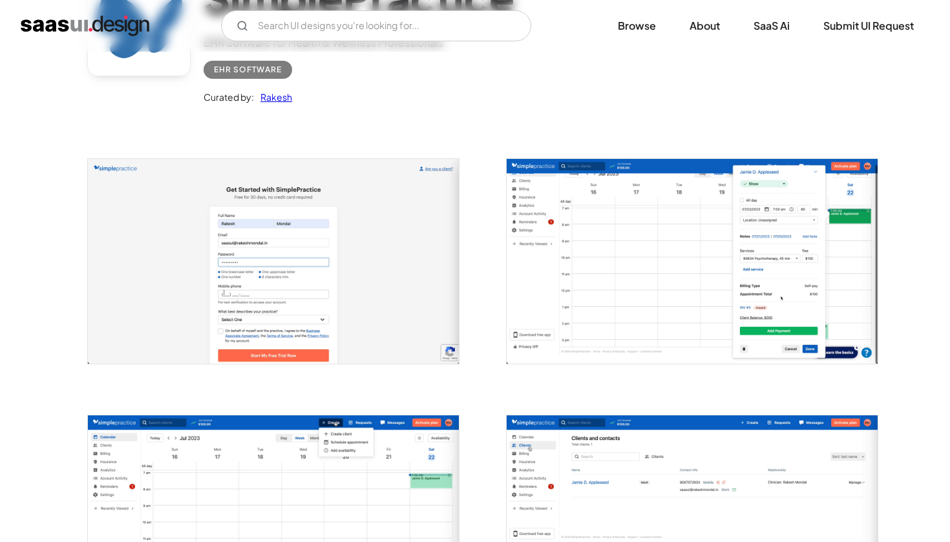
scroll to position [146, 0]
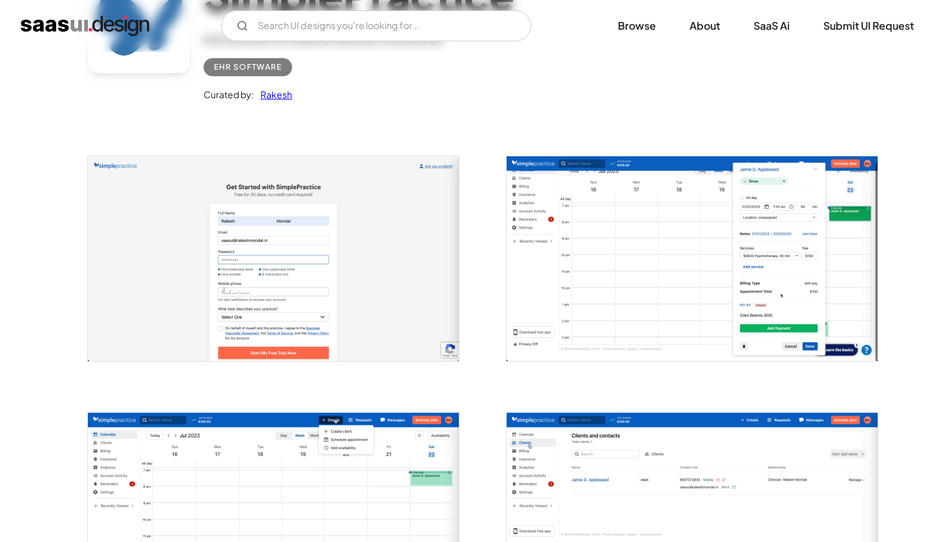
click at [586, 242] on img "open lightbox" at bounding box center [692, 258] width 371 height 205
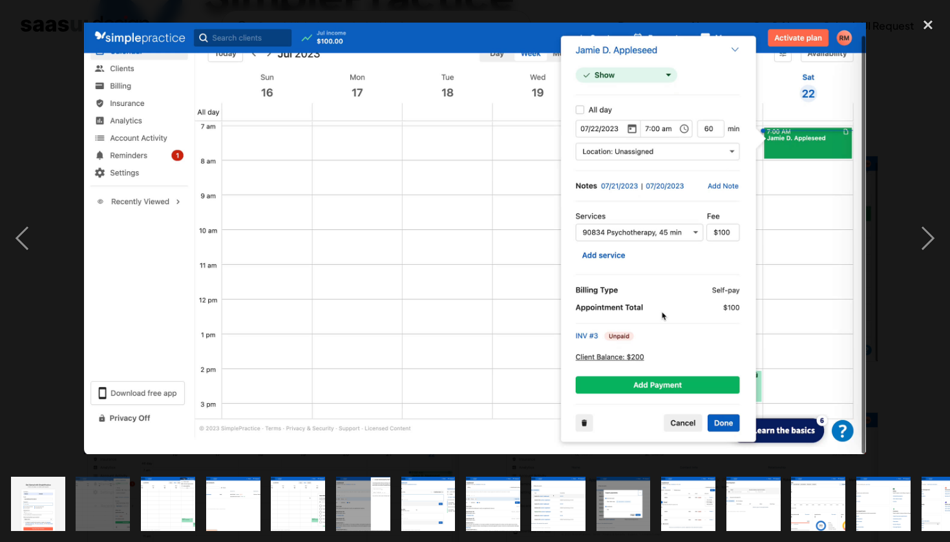
click at [879, 161] on div at bounding box center [475, 239] width 950 height 456
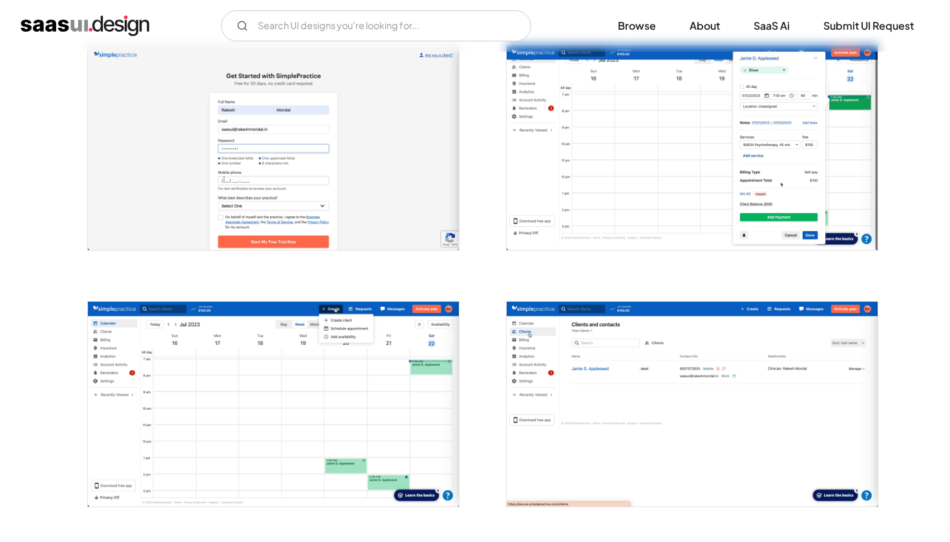
scroll to position [264, 0]
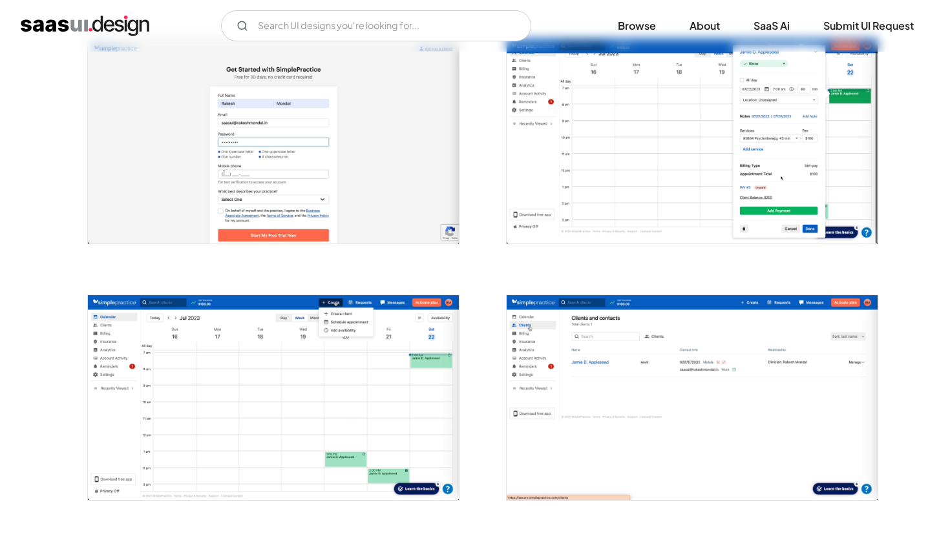
click at [322, 364] on img "open lightbox" at bounding box center [273, 397] width 371 height 205
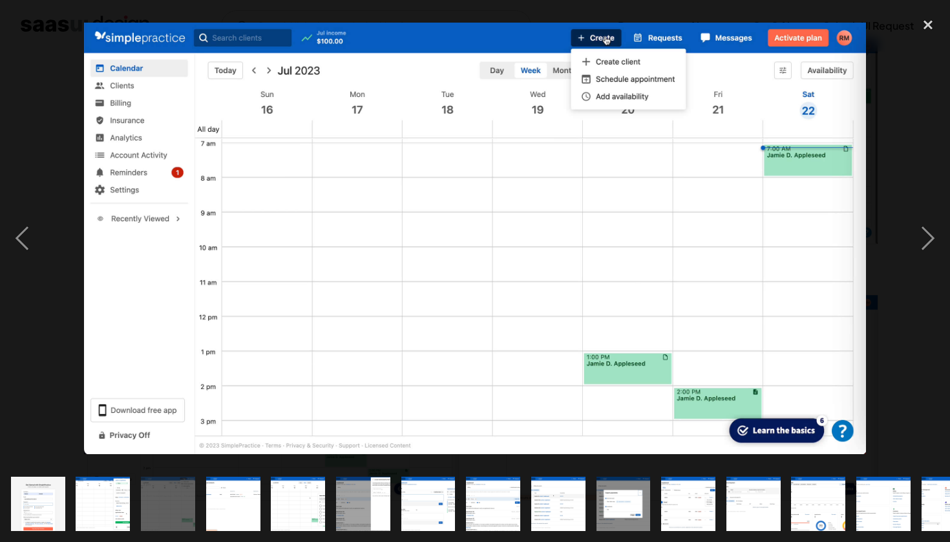
click at [50, 65] on div at bounding box center [475, 239] width 950 height 456
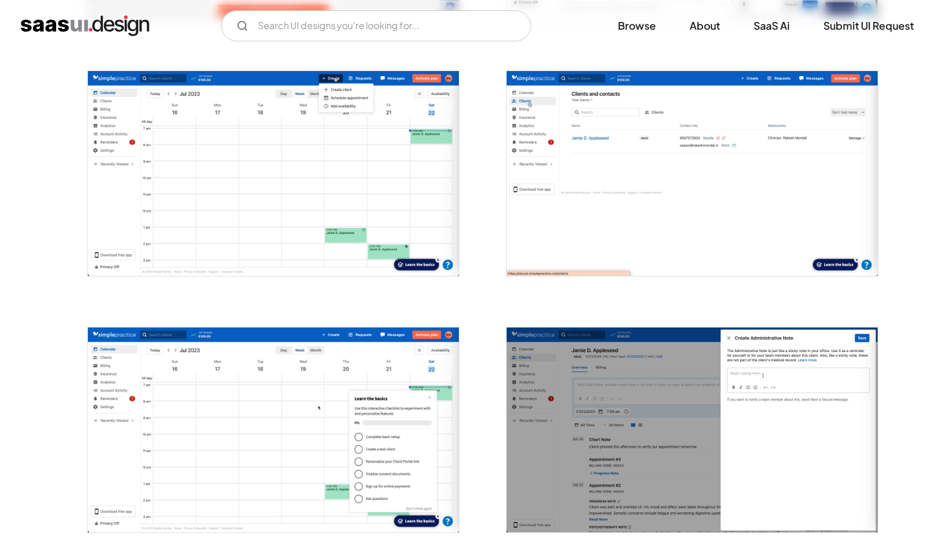
scroll to position [483, 0]
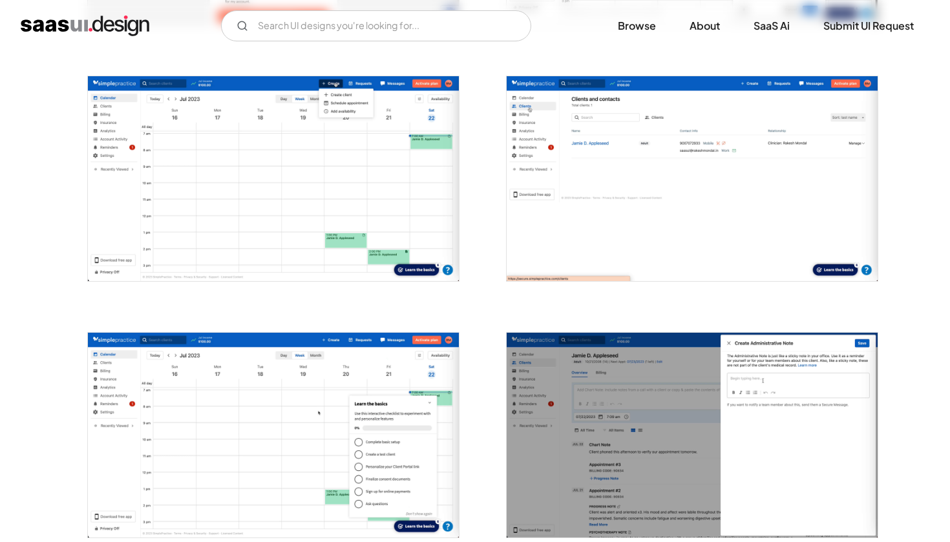
click at [540, 227] on img "open lightbox" at bounding box center [692, 178] width 371 height 205
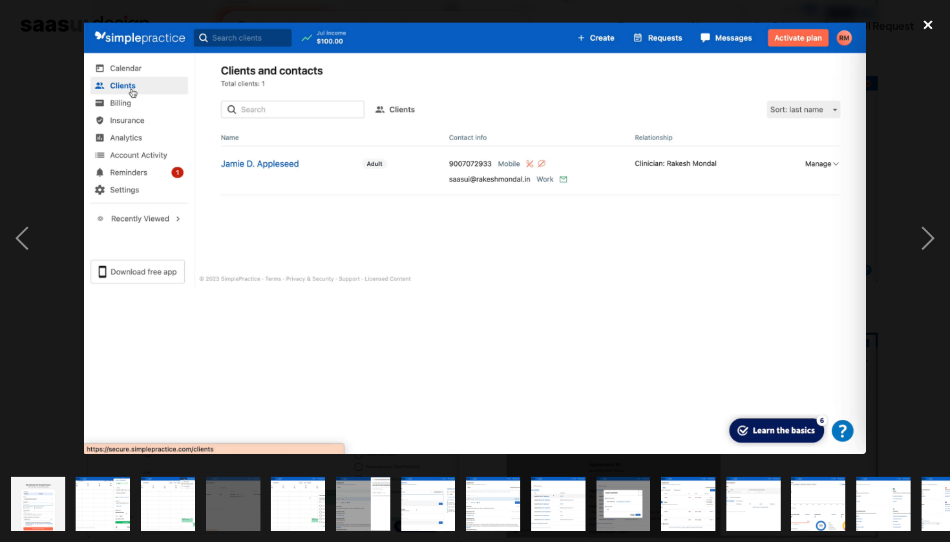
click at [927, 26] on div "close lightbox" at bounding box center [928, 25] width 44 height 28
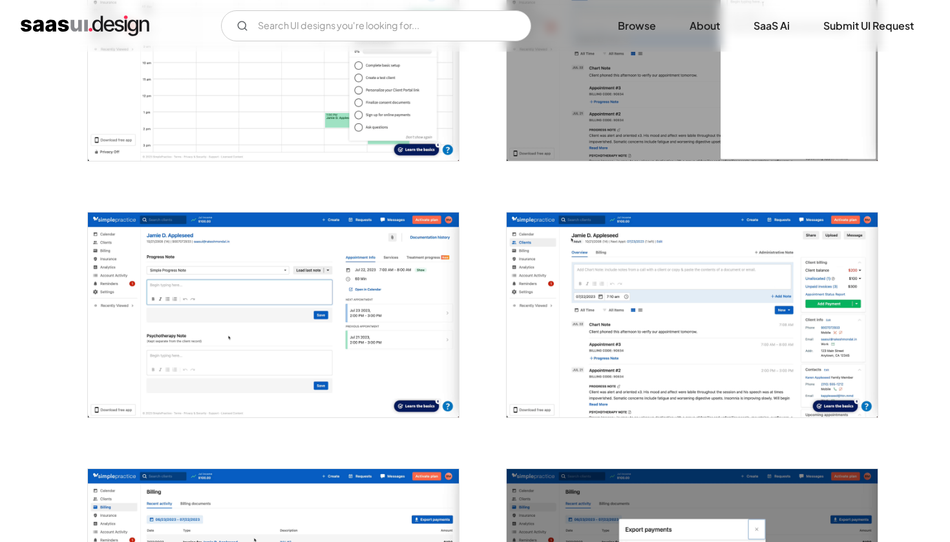
scroll to position [862, 0]
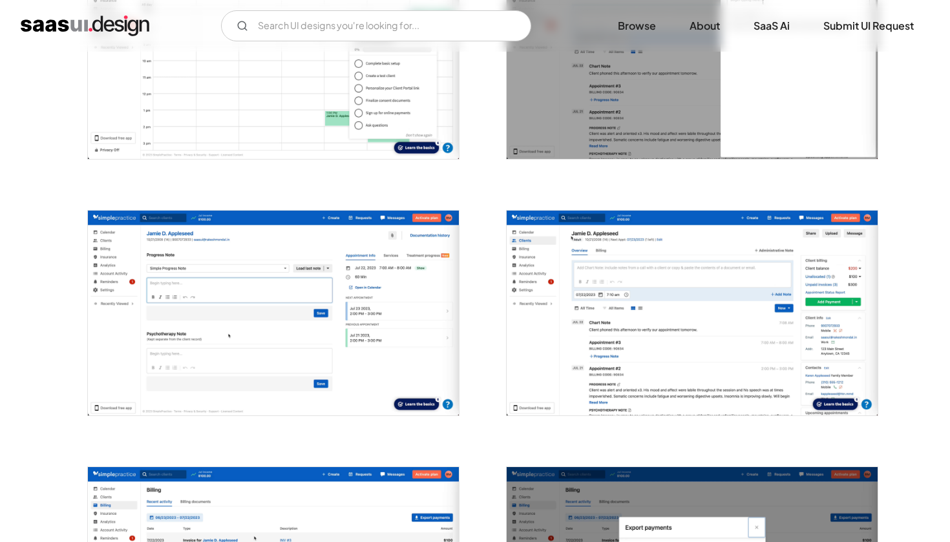
click at [273, 306] on img "open lightbox" at bounding box center [273, 313] width 371 height 205
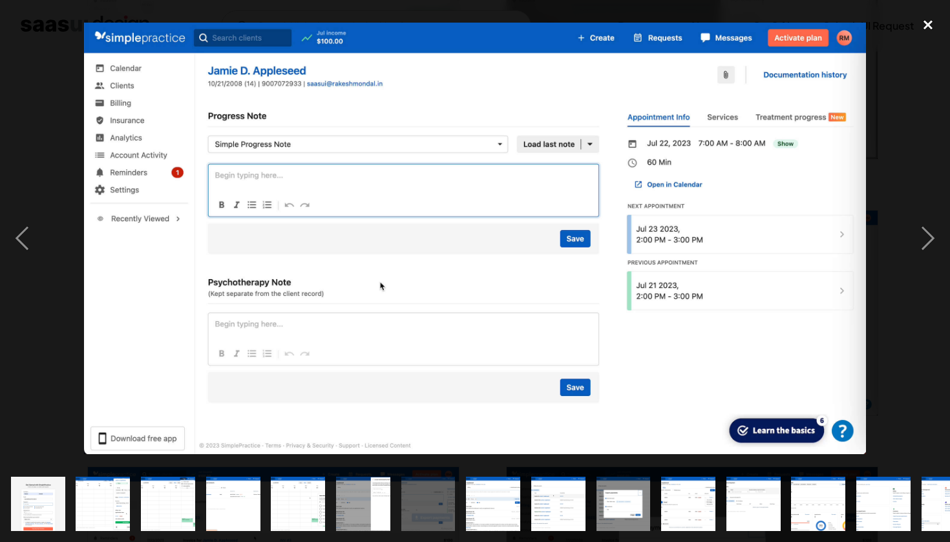
click at [929, 24] on div "close lightbox" at bounding box center [928, 25] width 44 height 28
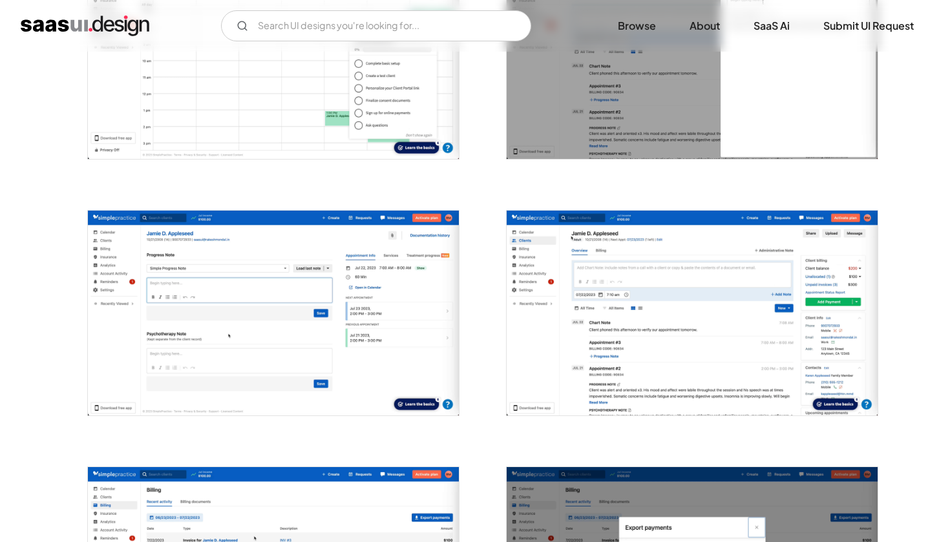
click at [688, 300] on img "open lightbox" at bounding box center [692, 313] width 371 height 205
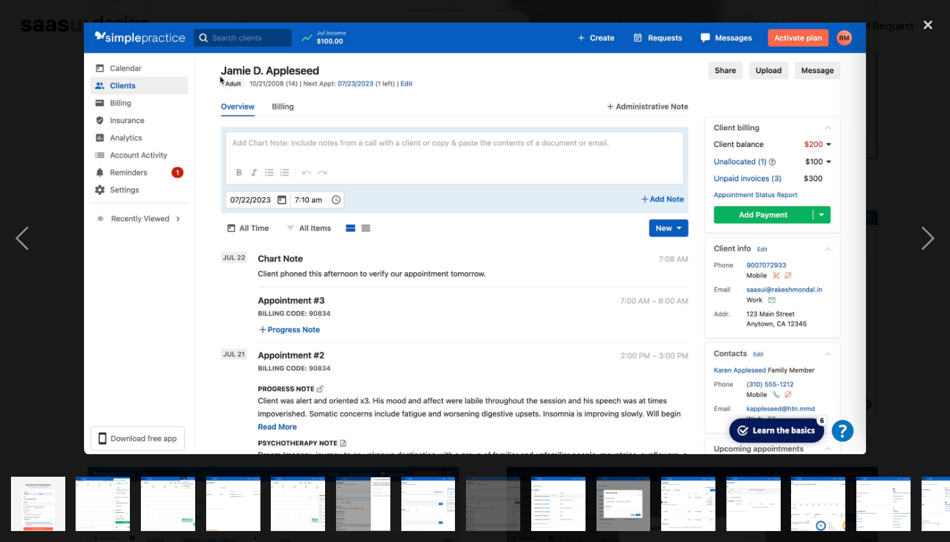
click at [58, 276] on div at bounding box center [475, 239] width 950 height 456
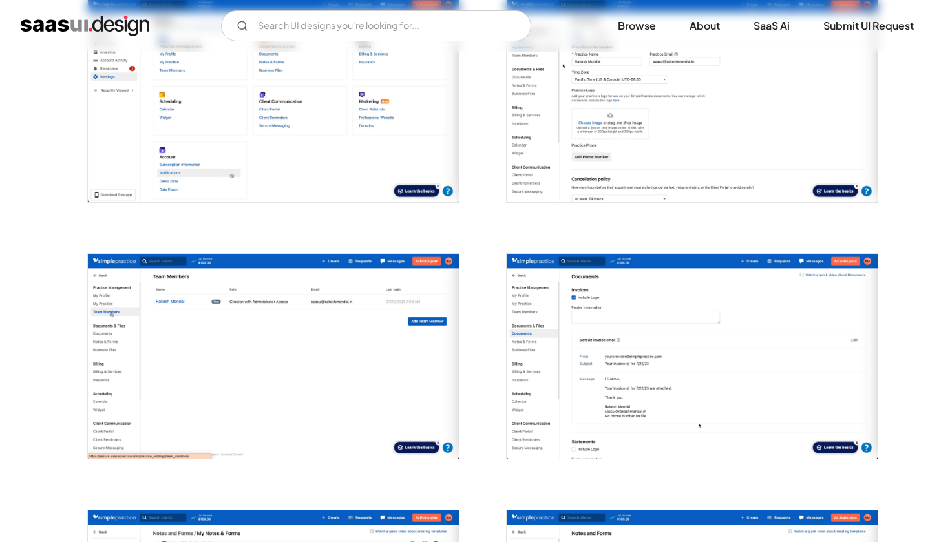
scroll to position [1676, 0]
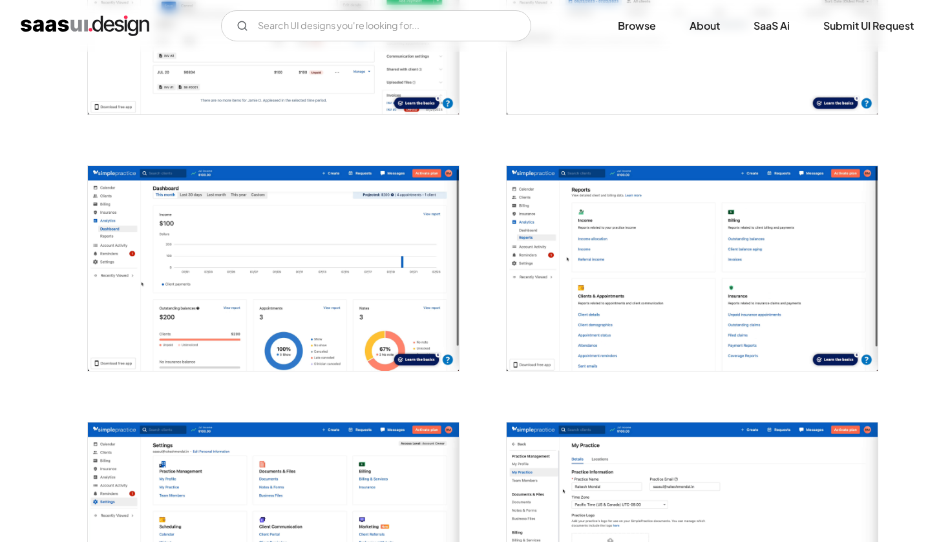
click at [382, 294] on img "open lightbox" at bounding box center [273, 268] width 371 height 205
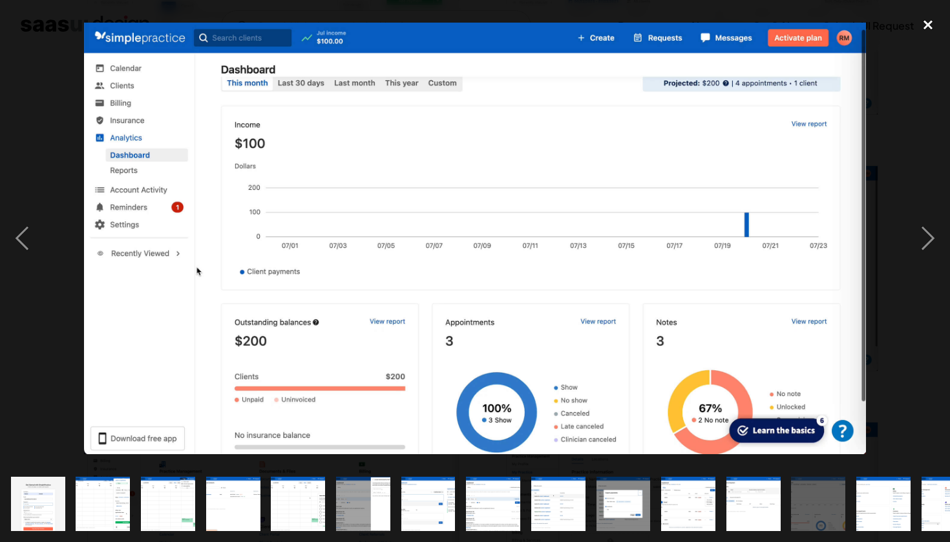
click at [920, 31] on div "close lightbox" at bounding box center [928, 25] width 44 height 28
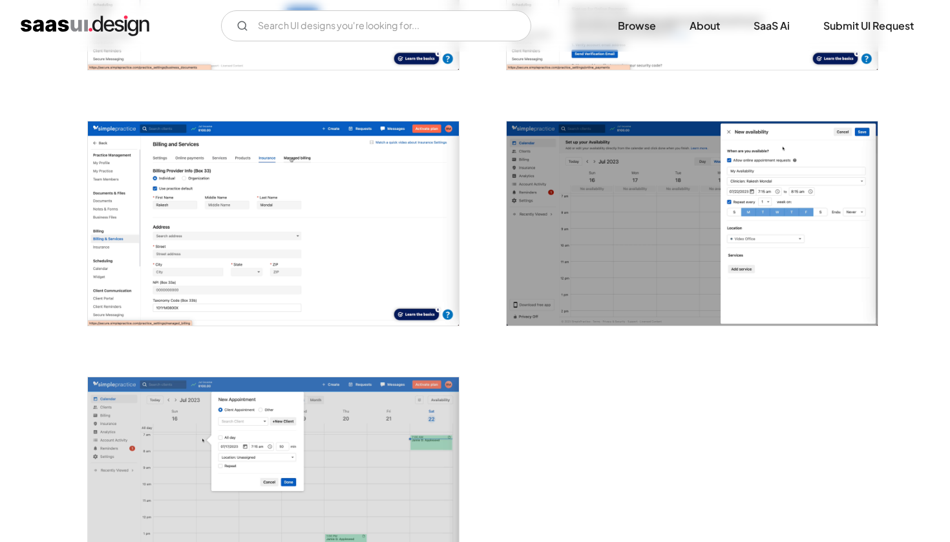
scroll to position [3002, 0]
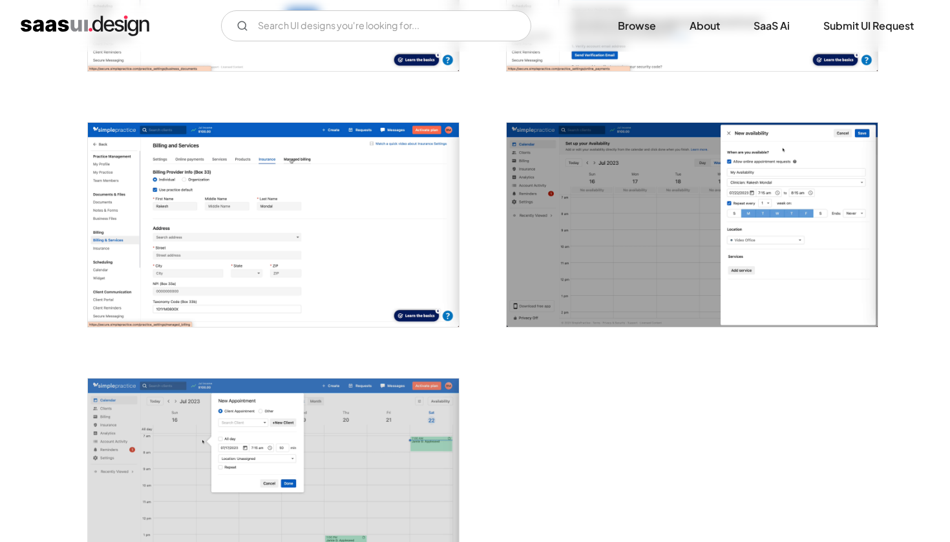
click at [301, 422] on img "open lightbox" at bounding box center [273, 481] width 371 height 205
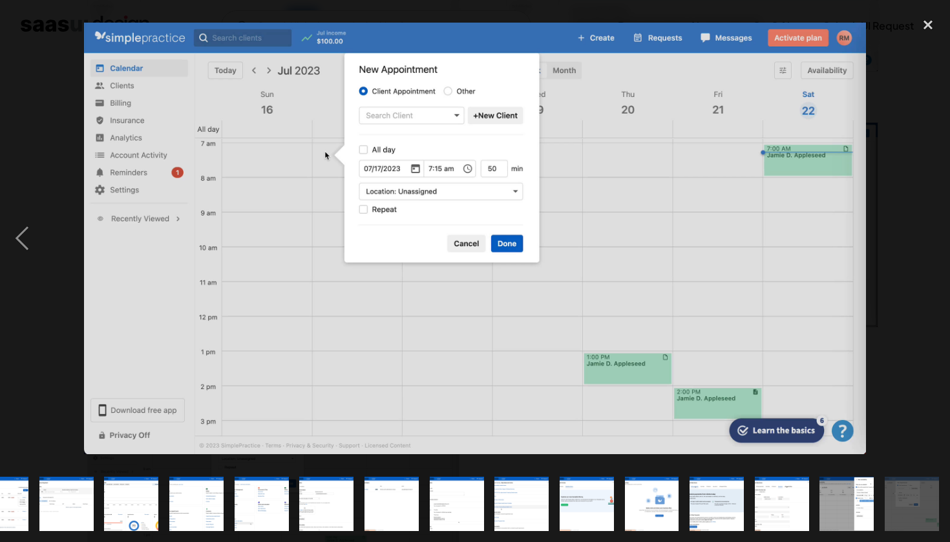
scroll to position [0, 687]
click at [927, 25] on div "close lightbox" at bounding box center [928, 25] width 44 height 28
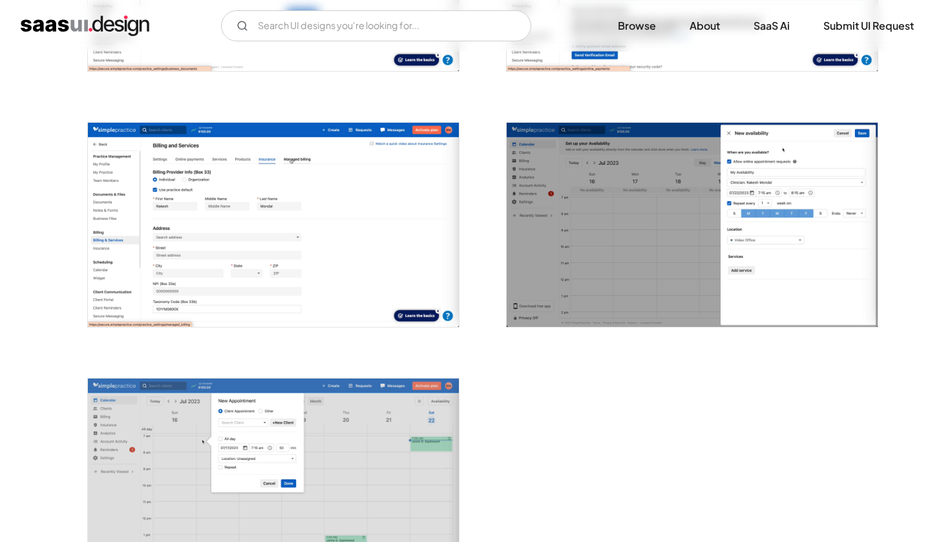
scroll to position [0, 0]
click at [927, 25] on link "Submit UI Request" at bounding box center [869, 26] width 122 height 28
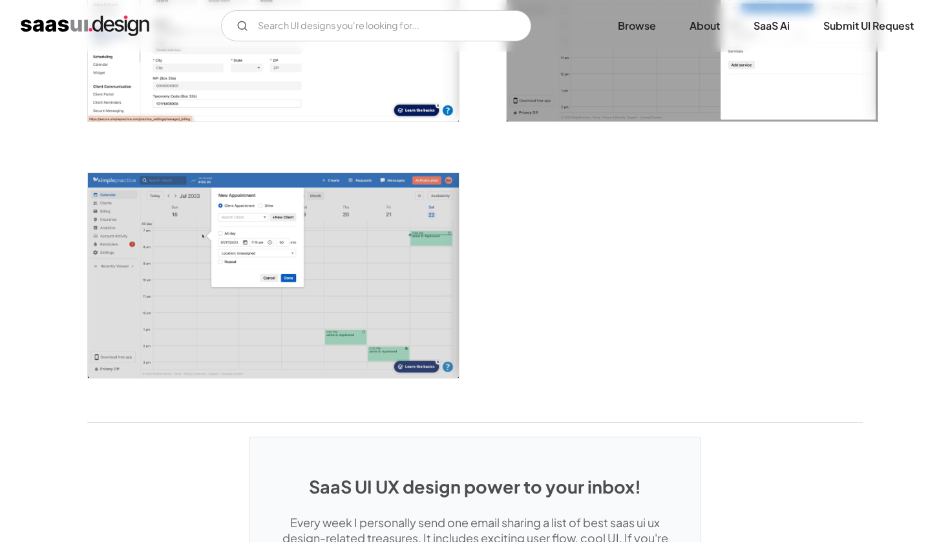
scroll to position [3155, 0]
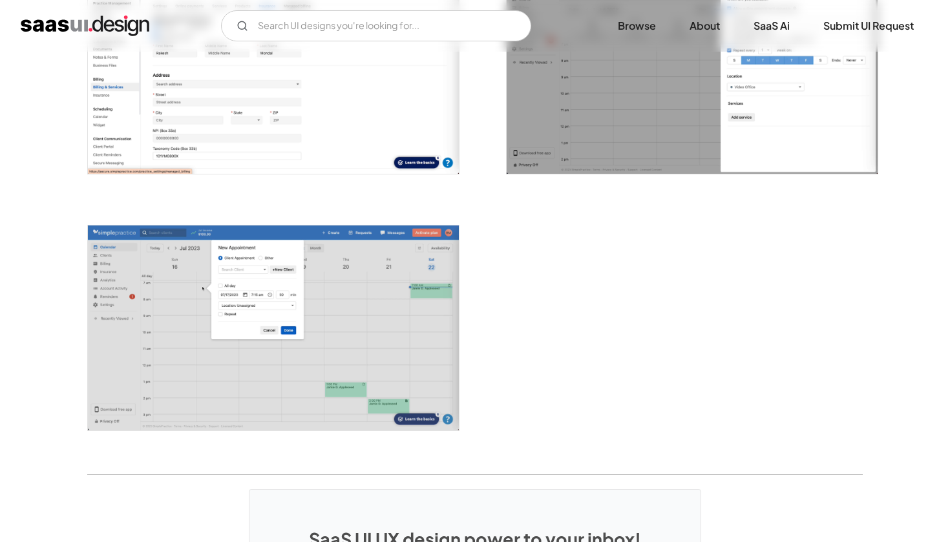
click at [330, 354] on img "open lightbox" at bounding box center [273, 328] width 371 height 205
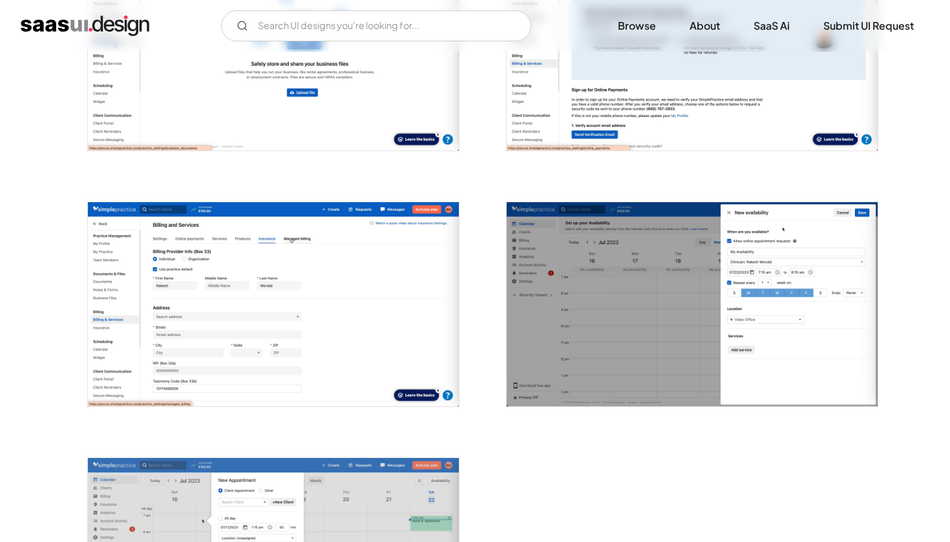
scroll to position [2918, 0]
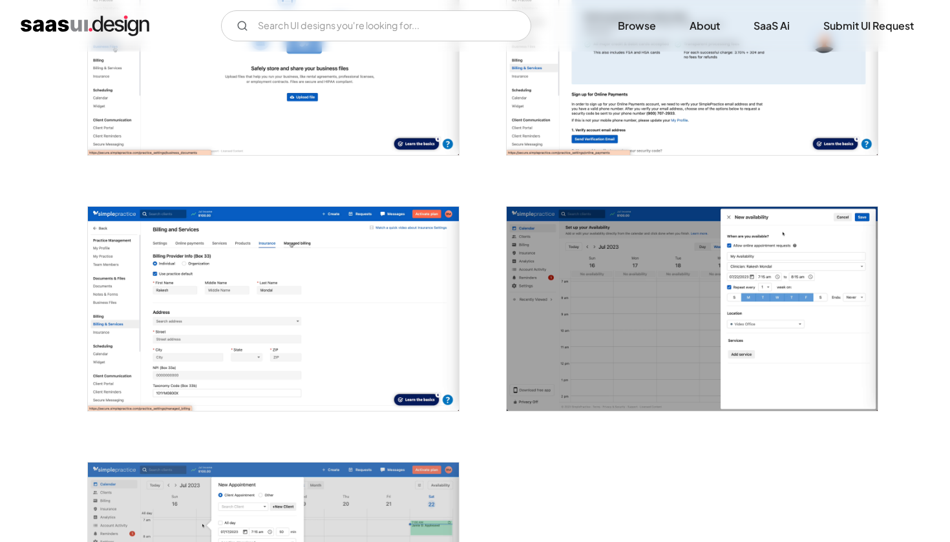
click at [705, 280] on img "open lightbox" at bounding box center [692, 309] width 371 height 205
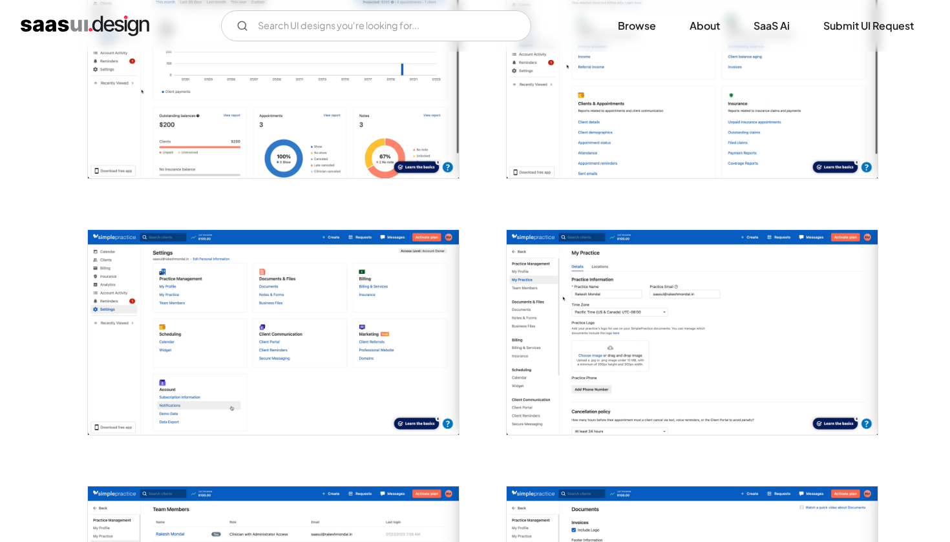
scroll to position [2035, 0]
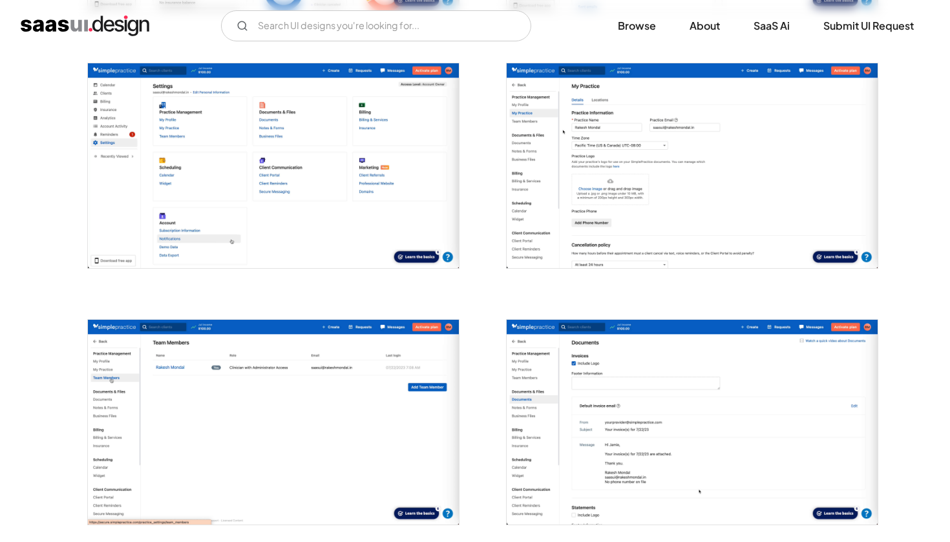
click at [437, 160] on img "open lightbox" at bounding box center [273, 165] width 371 height 205
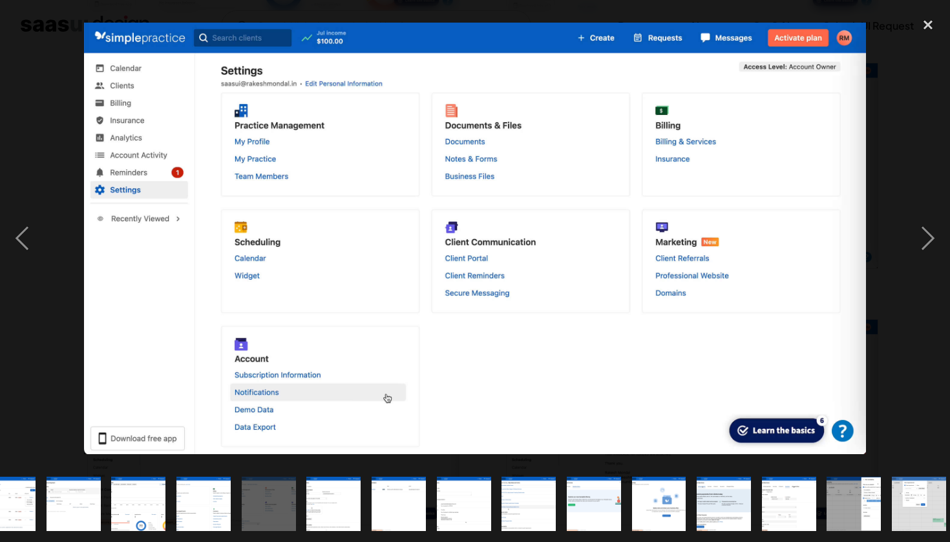
scroll to position [0, 687]
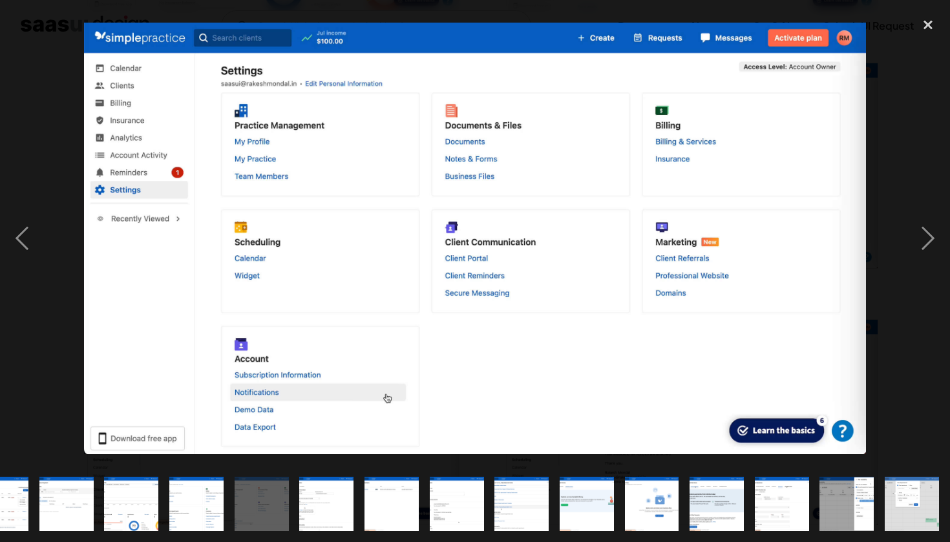
click at [437, 160] on img at bounding box center [475, 239] width 782 height 432
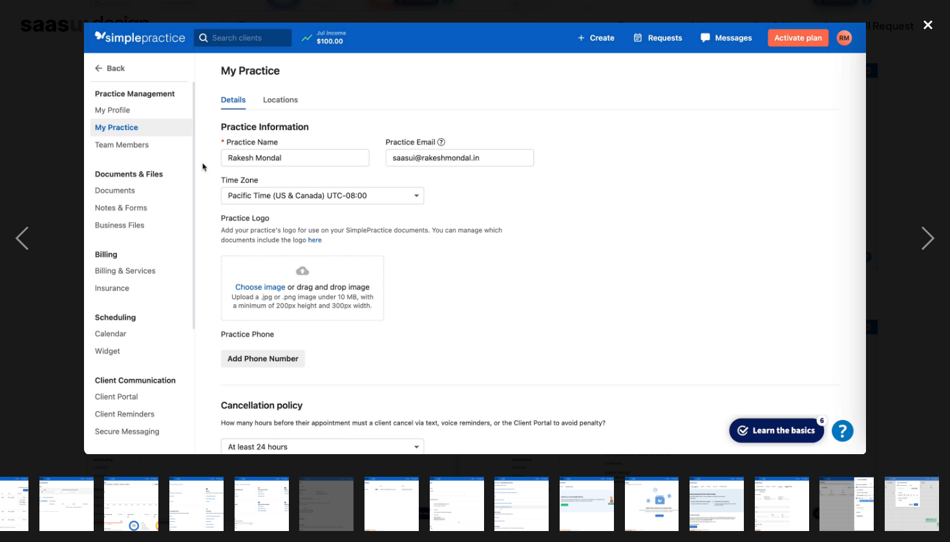
click at [932, 25] on div "close lightbox" at bounding box center [928, 25] width 44 height 28
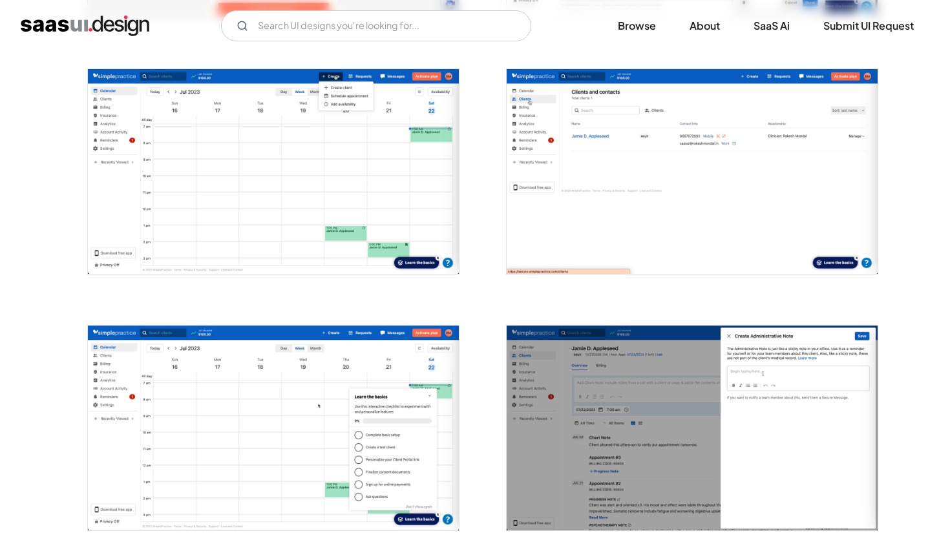
scroll to position [391, 0]
